Goal: Check status: Check status

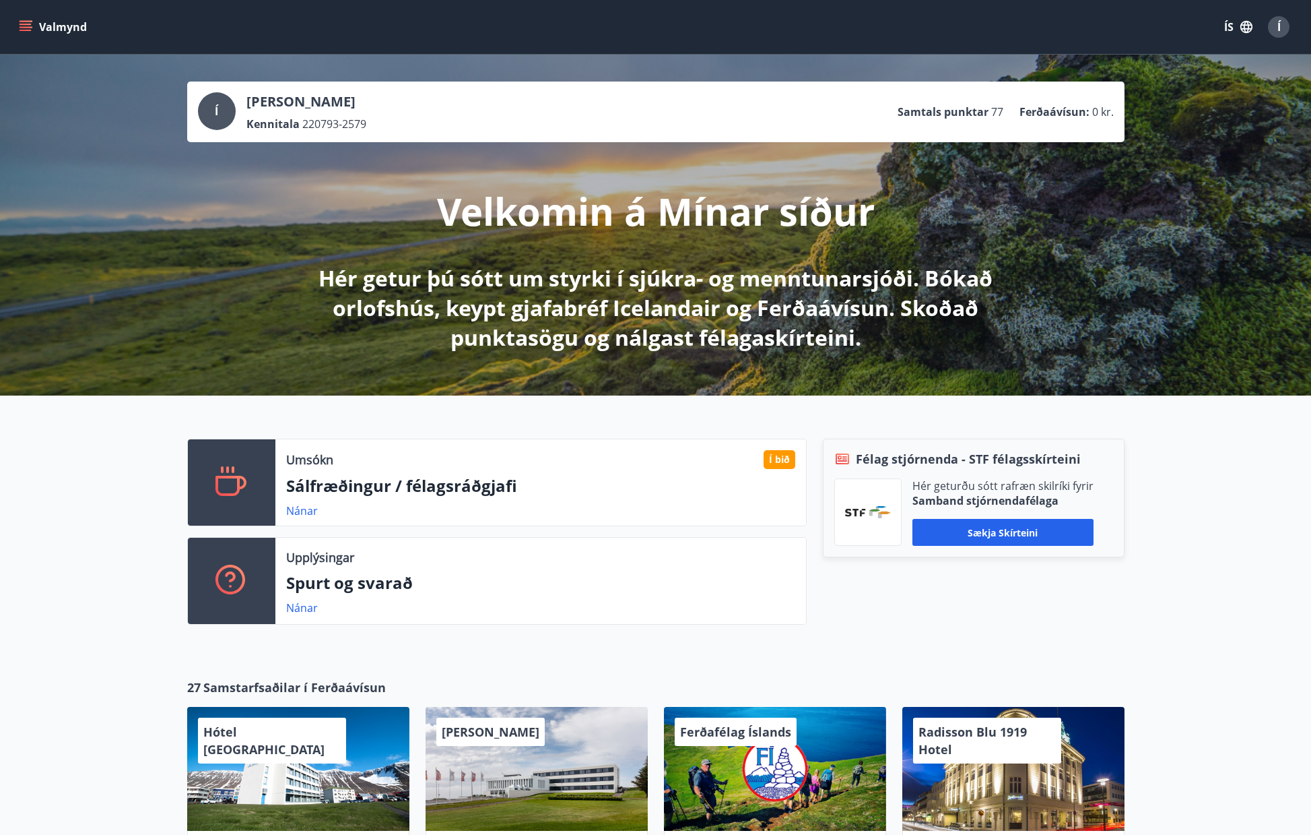
click at [34, 33] on button "Valmynd" at bounding box center [54, 27] width 76 height 24
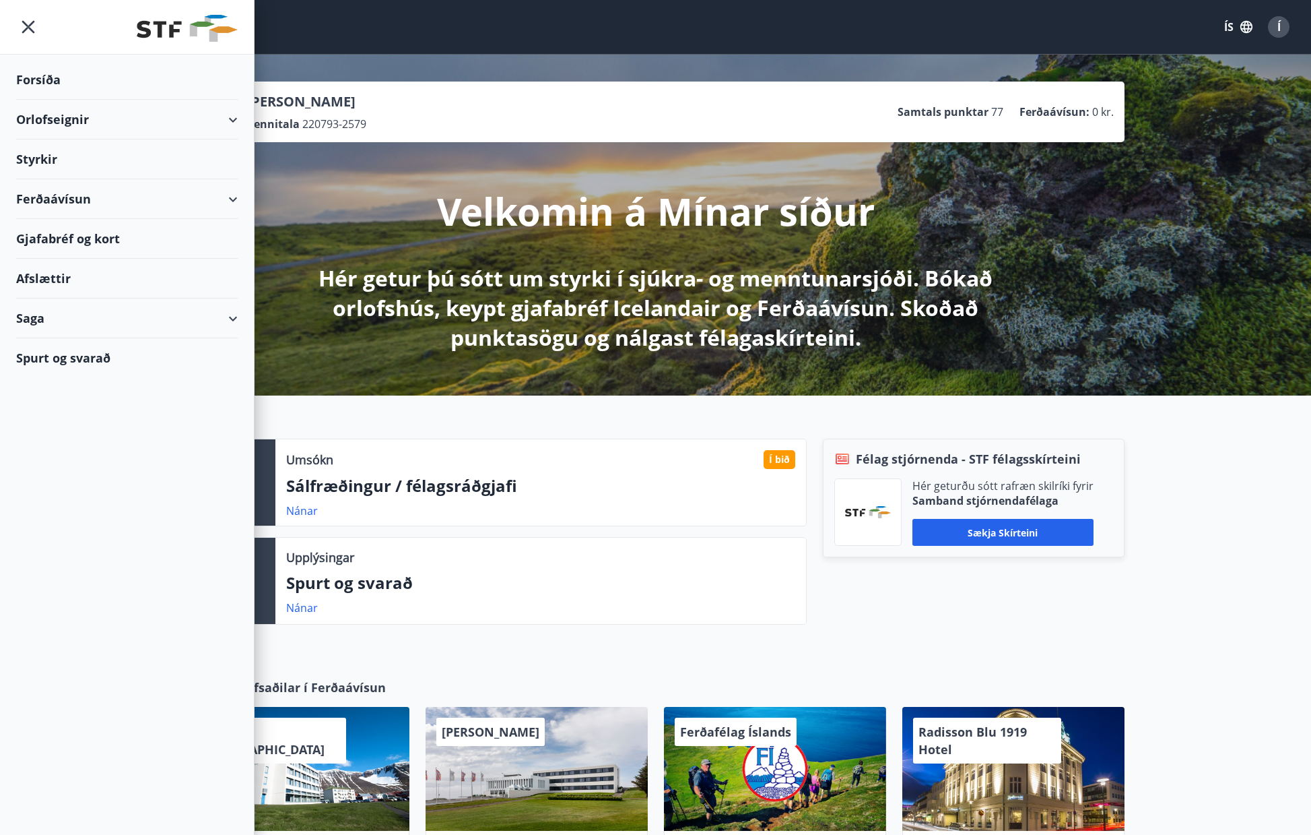
click at [49, 308] on div "Saga" at bounding box center [127, 318] width 222 height 40
click at [62, 492] on div "Styrkjasaga" at bounding box center [127, 494] width 200 height 28
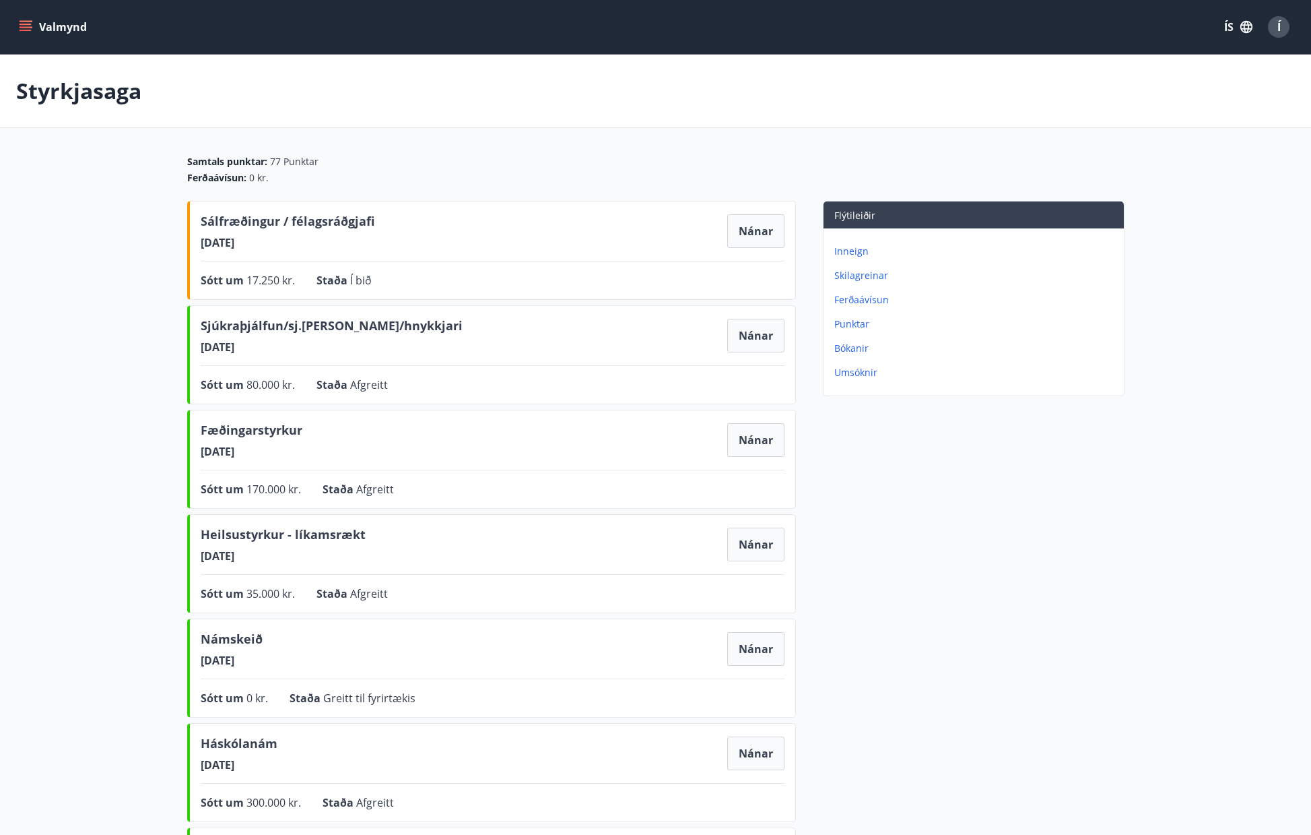
click at [1280, 30] on span "Í" at bounding box center [1279, 27] width 3 height 15
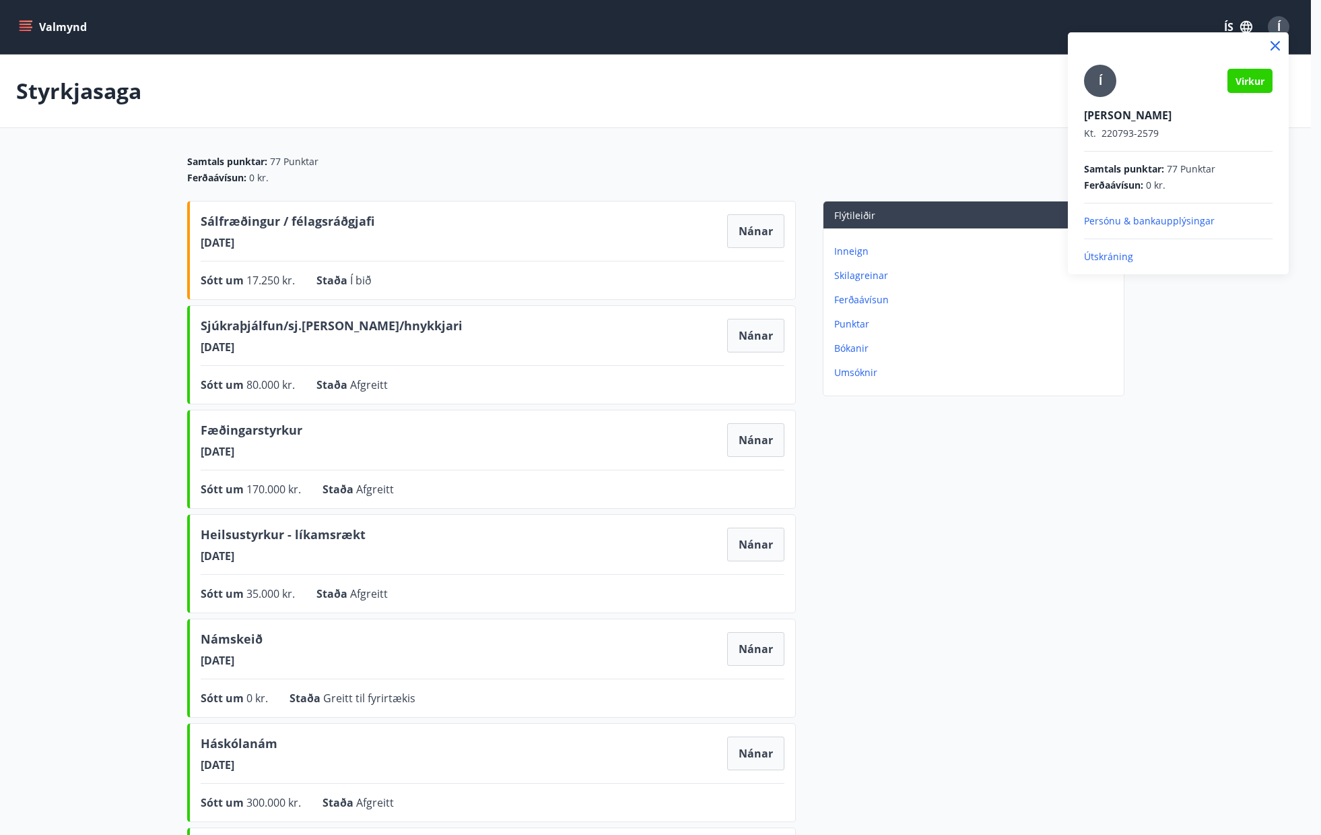
click at [1107, 255] on p "Útskráning" at bounding box center [1178, 256] width 189 height 13
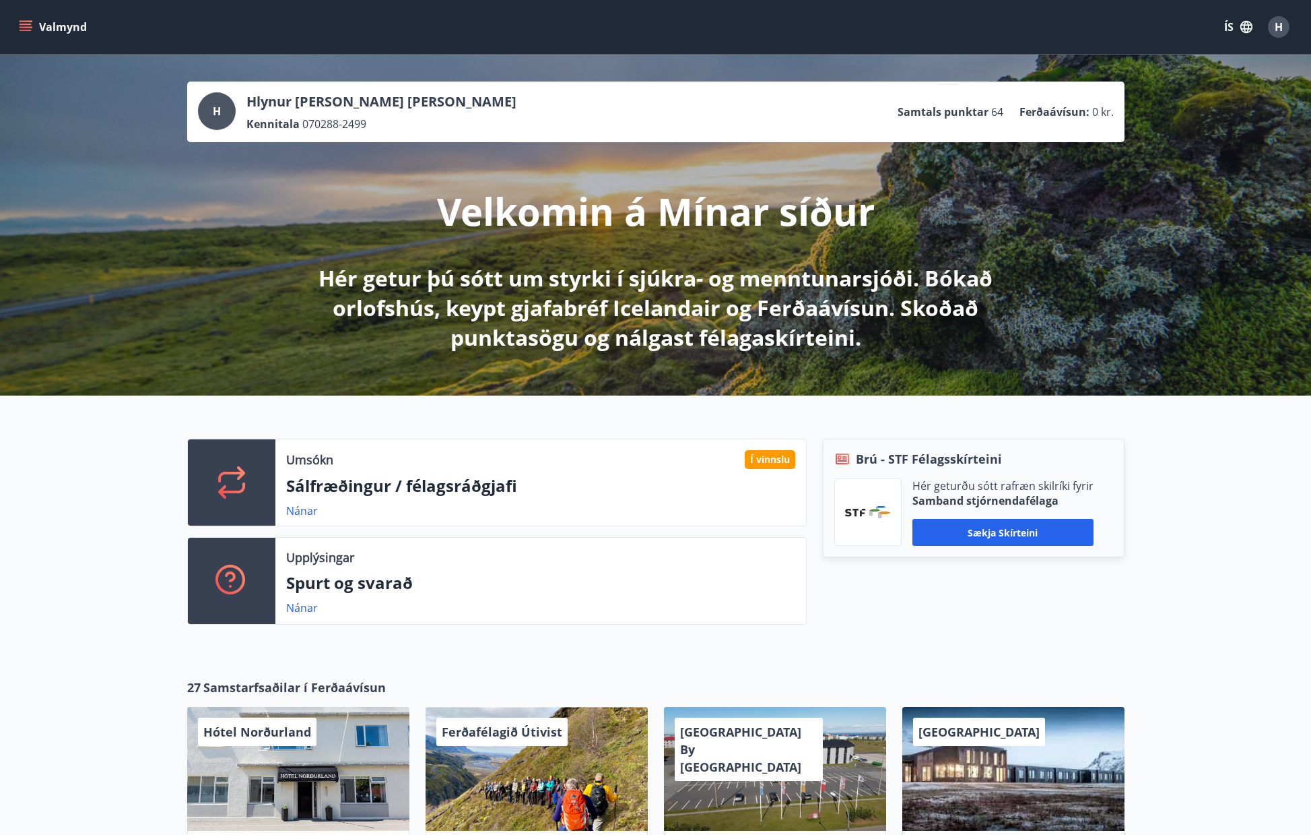
click at [1280, 30] on span "H" at bounding box center [1279, 27] width 8 height 15
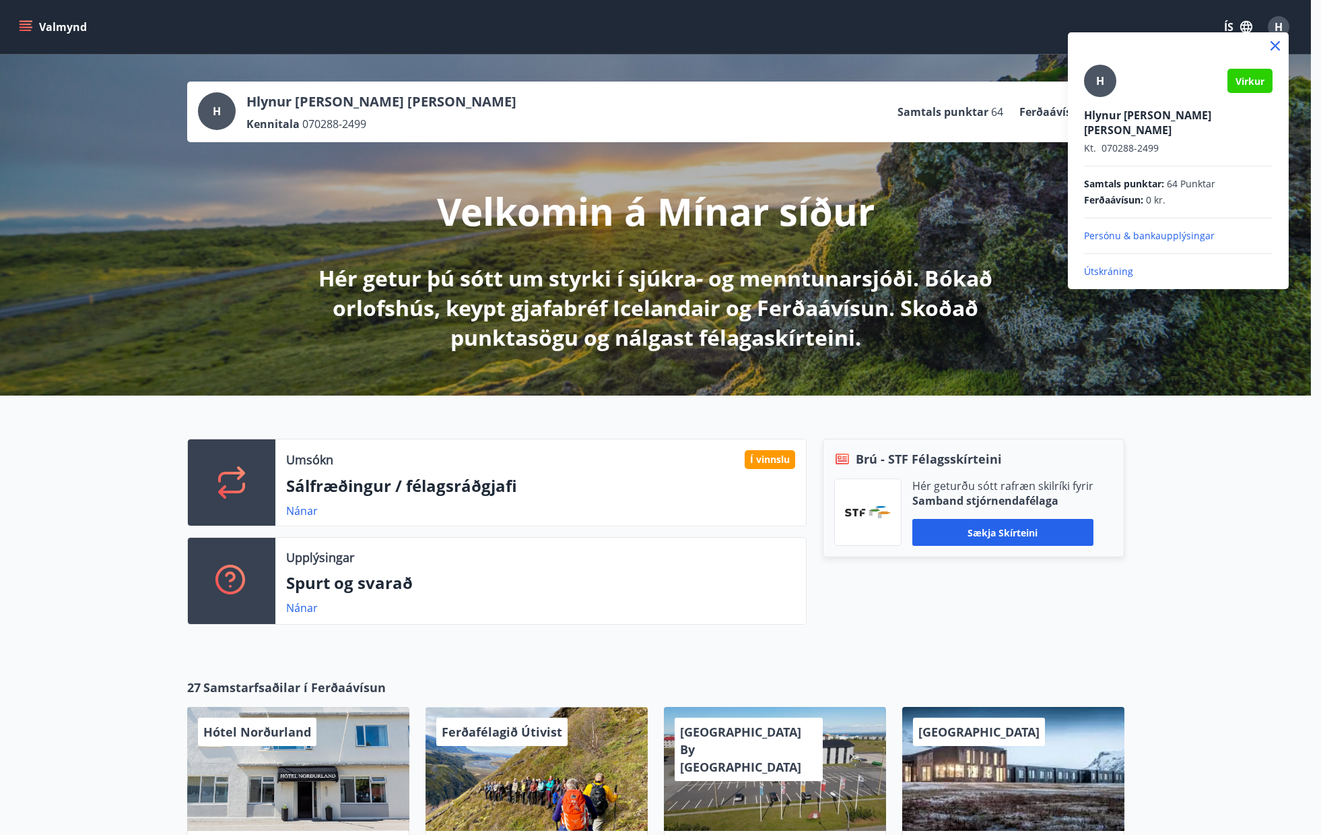
click at [1099, 265] on p "Útskráning" at bounding box center [1178, 271] width 189 height 13
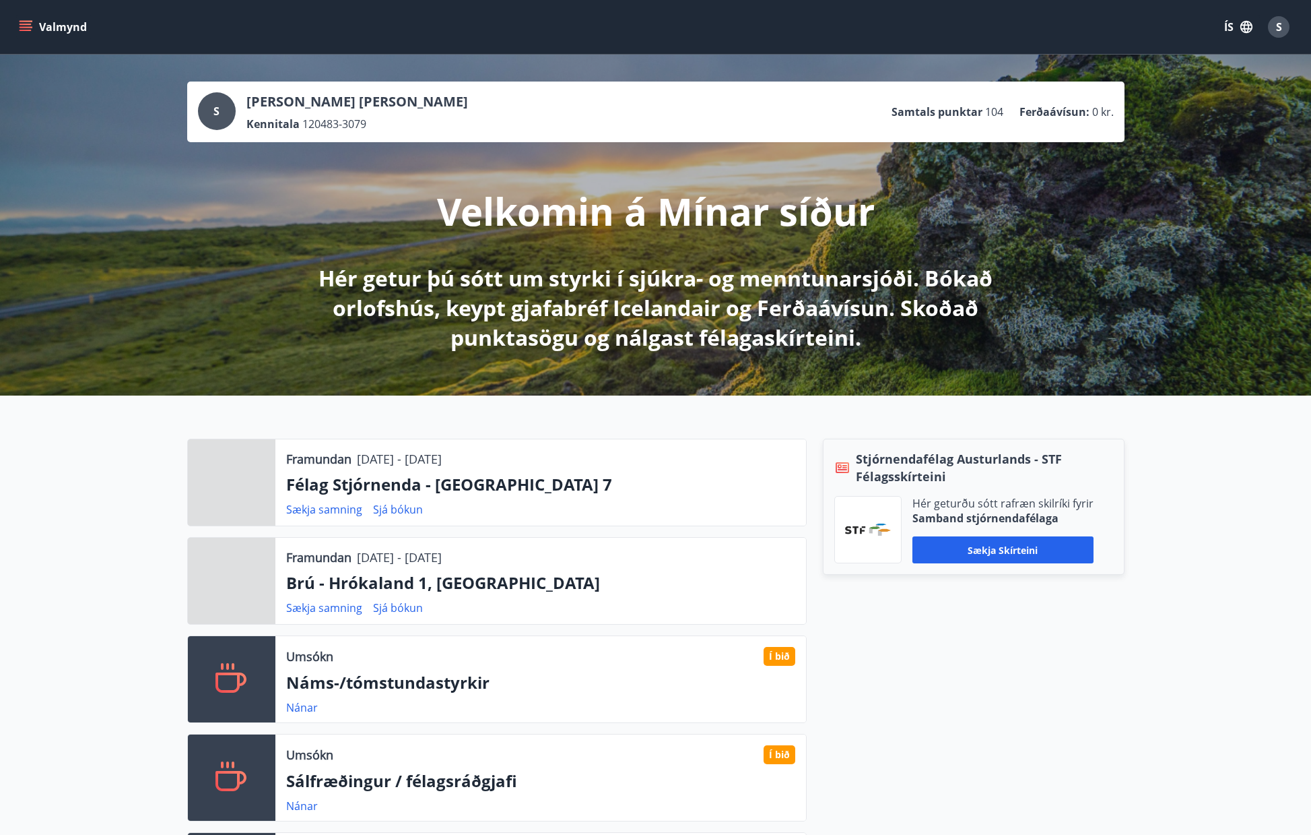
click at [1066, 676] on div "Stjórnendafélag Austurlands - STF Félagsskírteini Hér geturðu sótt rafræn skilr…" at bounding box center [966, 684] width 318 height 492
click at [1008, 652] on div "Stjórnendafélag Austurlands - STF Félagsskírteini Hér geturðu sótt rafræn skilr…" at bounding box center [966, 684] width 318 height 492
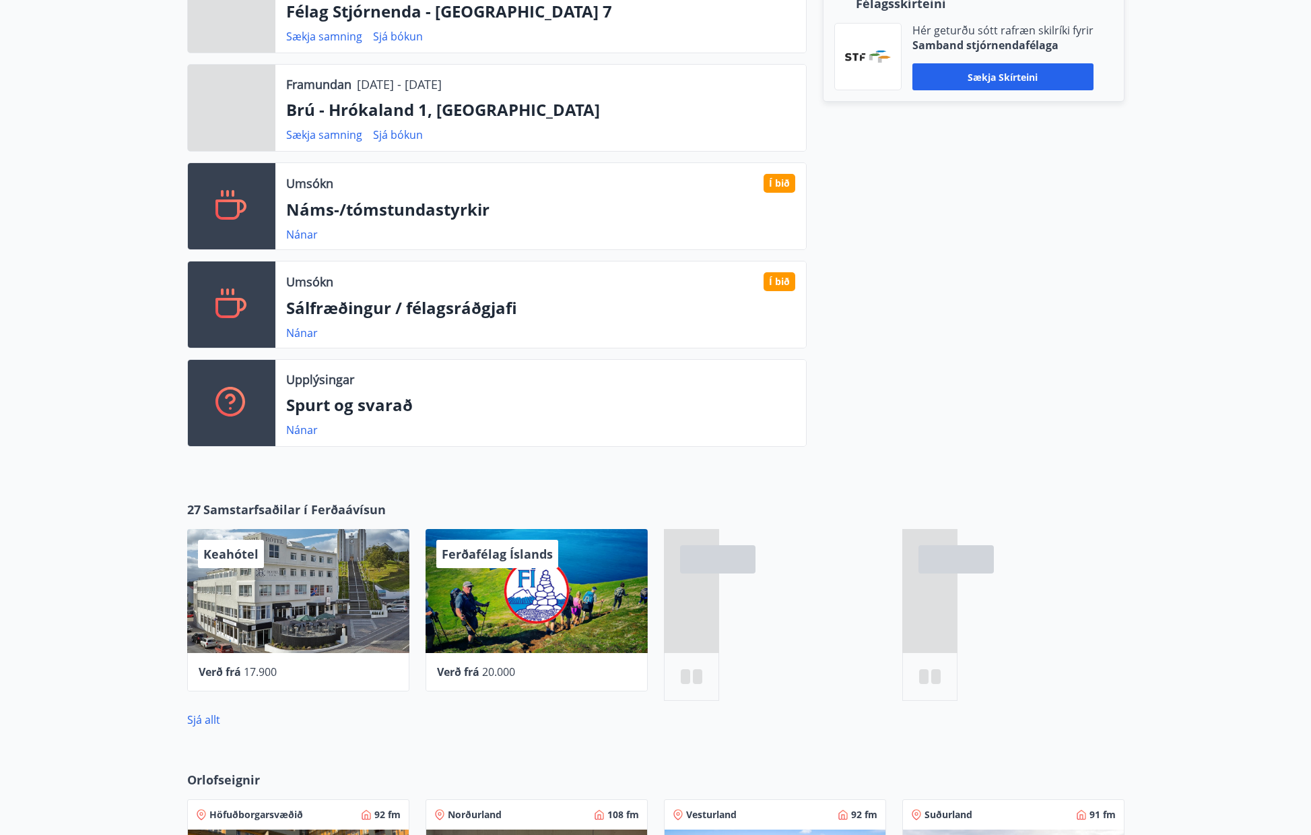
scroll to position [337, 0]
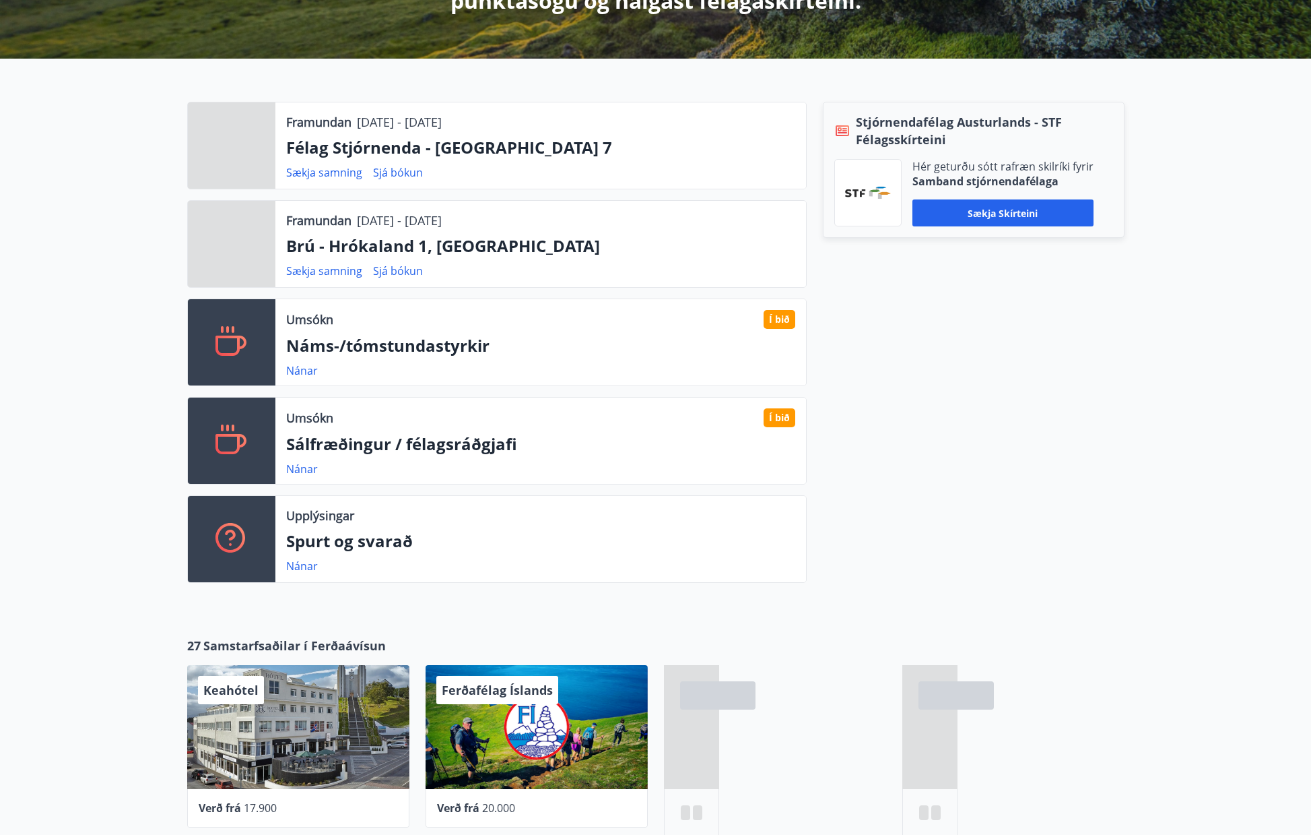
drag, startPoint x: 1193, startPoint y: 249, endPoint x: 1241, endPoint y: 252, distance: 48.6
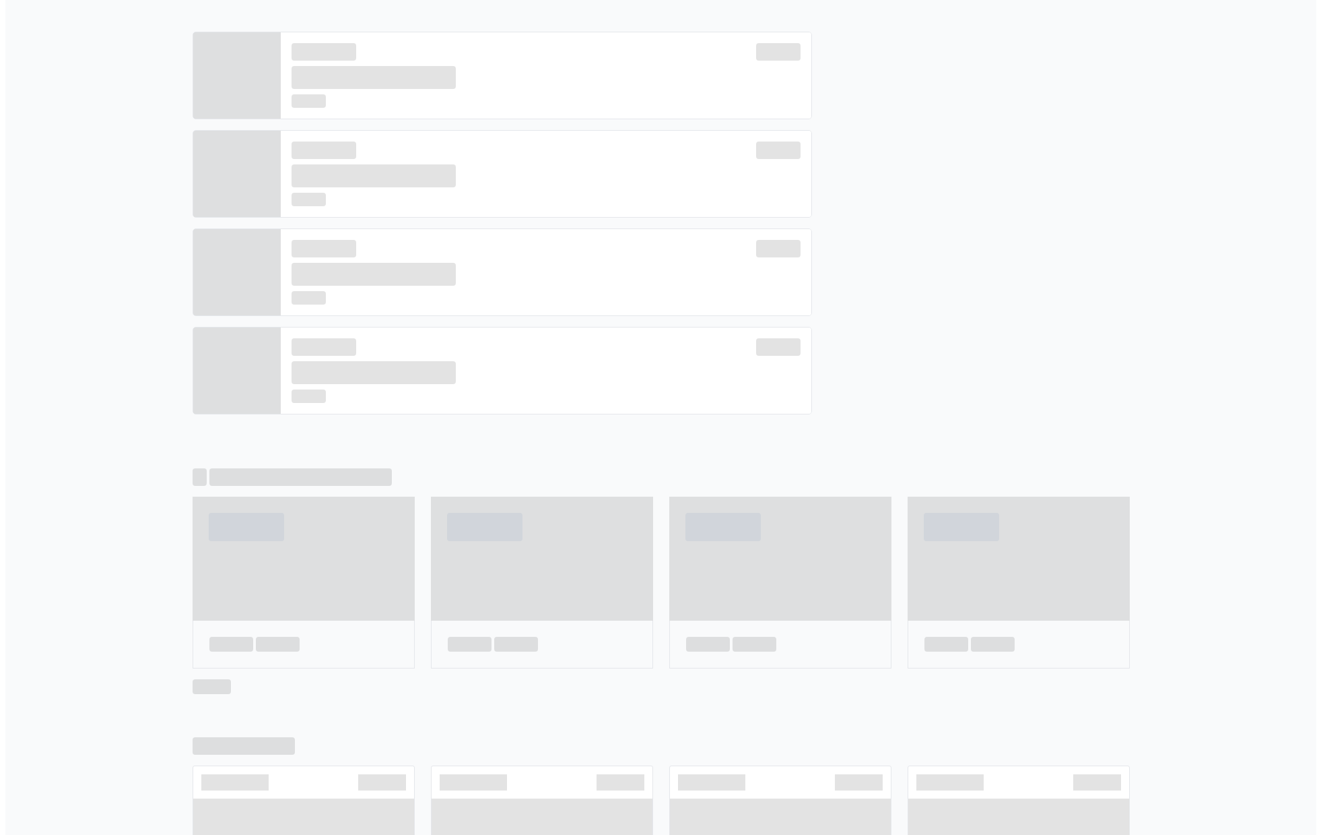
scroll to position [0, 0]
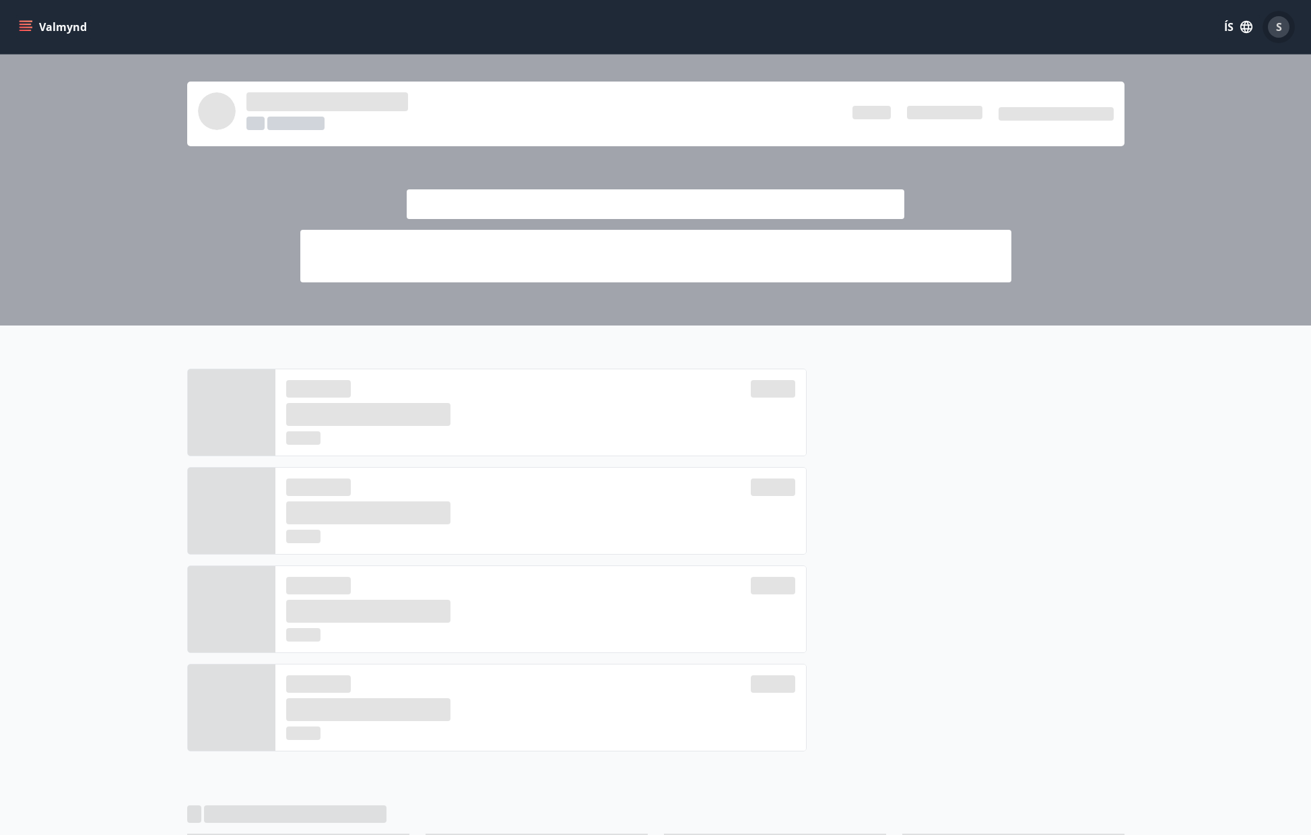
click at [1279, 27] on span "S" at bounding box center [1279, 27] width 6 height 15
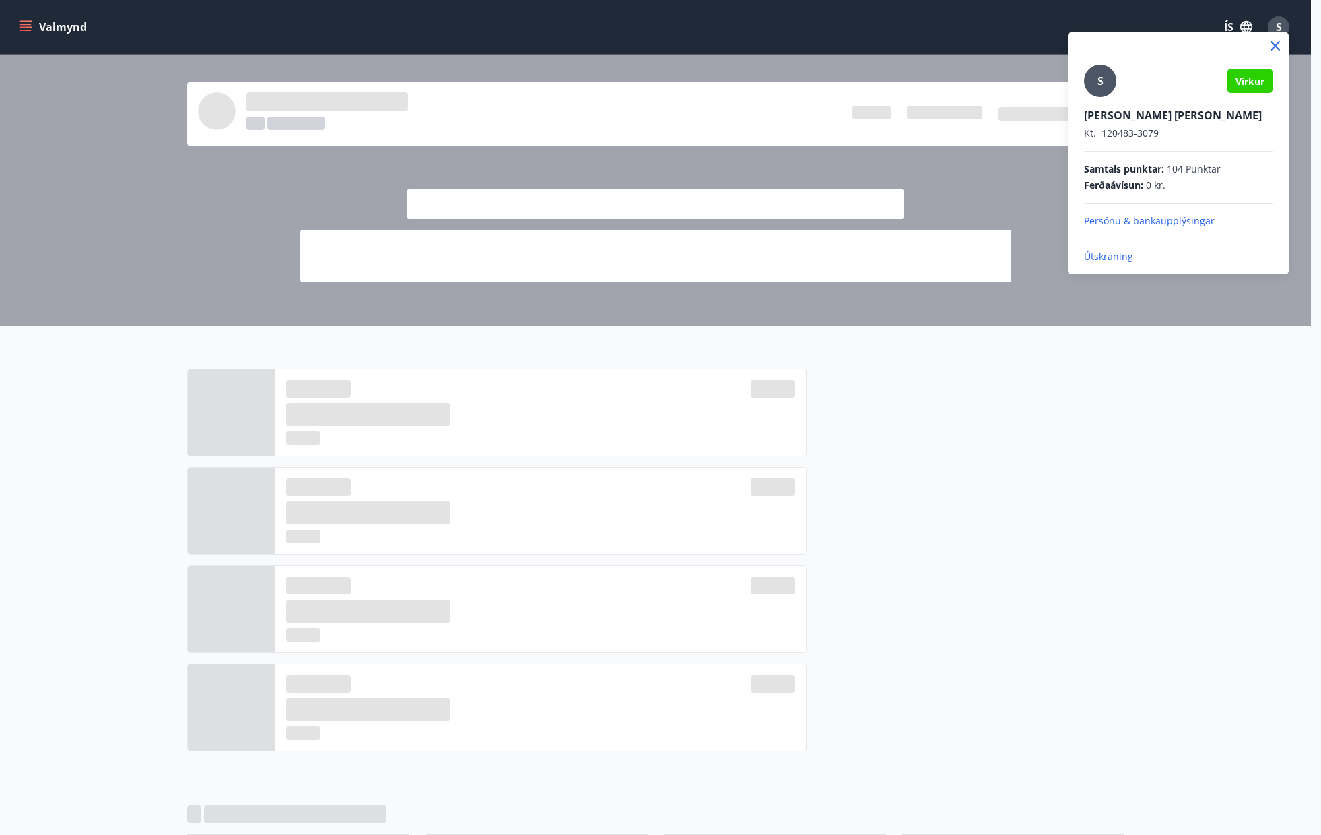
click at [1099, 257] on p "Útskráning" at bounding box center [1178, 256] width 189 height 13
